Goal: Check status

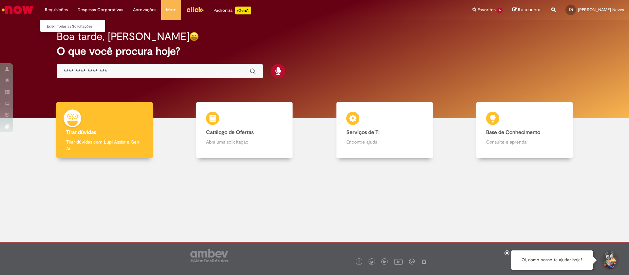
click at [62, 10] on li "Requisições Exibir Todas as Solicitações" at bounding box center [56, 10] width 33 height 20
click at [64, 24] on link "Exibir Todas as Solicitações" at bounding box center [76, 26] width 72 height 7
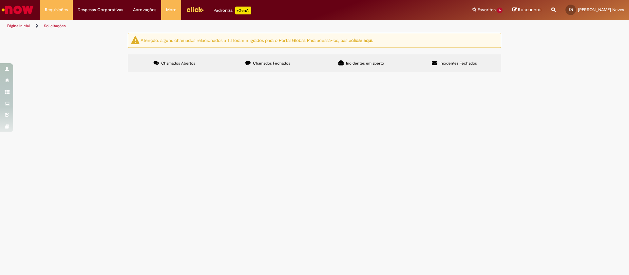
click at [270, 61] on span "Chamados Fechados" at bounding box center [271, 63] width 37 height 5
click at [0, 0] on span "COMDF_Dáblio_Brahma_Maio_Budget_R$400k" at bounding box center [0, 0] width 0 height 0
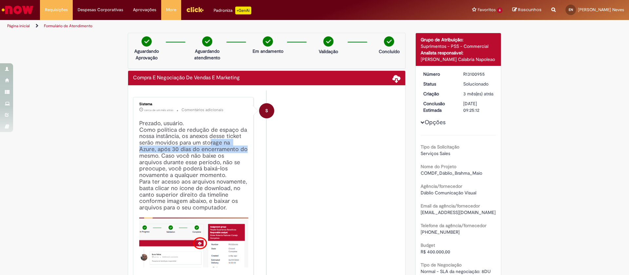
drag, startPoint x: 206, startPoint y: 146, endPoint x: 223, endPoint y: 147, distance: 16.8
click at [223, 147] on h4 "Prezado, usuário. Como política de redução de espaço da nossa instância, os ane…" at bounding box center [193, 206] width 109 height 173
click at [220, 166] on h4 "Prezado, usuário. Como política de redução de espaço da nossa instância, os ane…" at bounding box center [193, 206] width 109 height 173
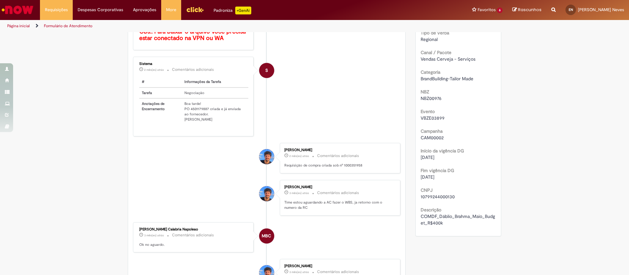
scroll to position [264, 0]
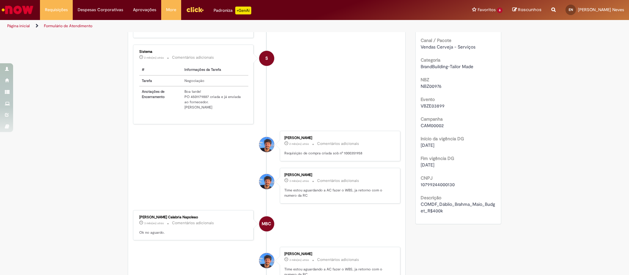
click at [331, 107] on li "S Sistema 2 mês(es) atrás 2 meses atrás Comentários adicionais # Informações da…" at bounding box center [267, 85] width 268 height 80
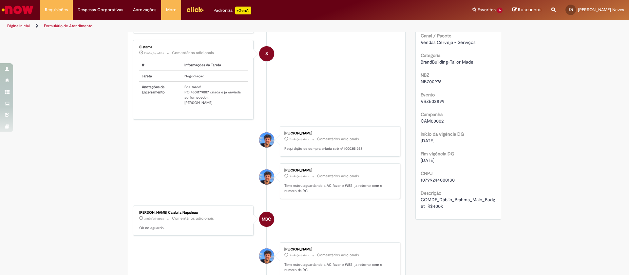
scroll to position [273, 0]
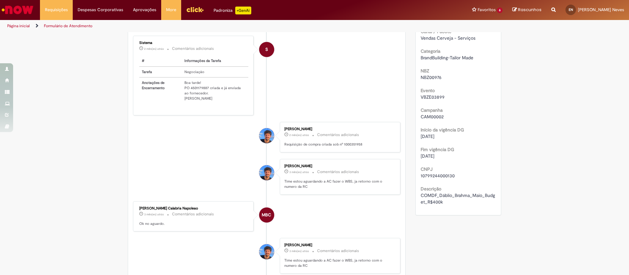
click at [303, 94] on li "S Sistema 2 mês(es) atrás 2 meses atrás Comentários adicionais # Informações da…" at bounding box center [267, 76] width 268 height 80
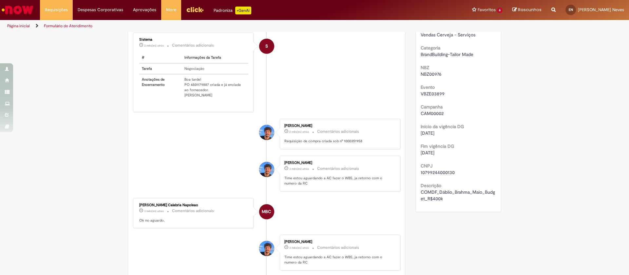
click at [546, 105] on div "Verificar Código de Barras Aguardando Aprovação Aguardando atendimento Em andam…" at bounding box center [314, 176] width 629 height 839
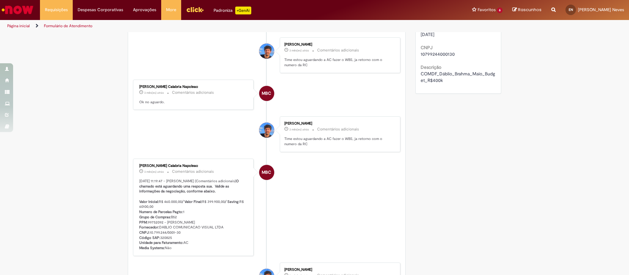
scroll to position [415, 0]
